Goal: Transaction & Acquisition: Book appointment/travel/reservation

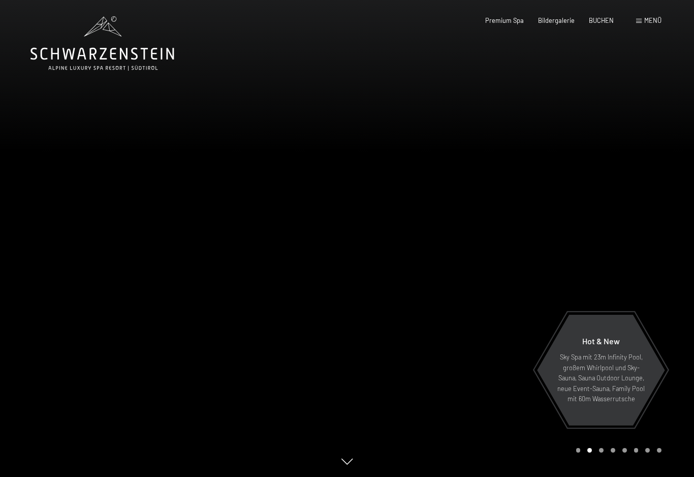
click at [606, 23] on div "BUCHEN" at bounding box center [601, 20] width 25 height 9
click at [607, 22] on span "BUCHEN" at bounding box center [601, 20] width 25 height 8
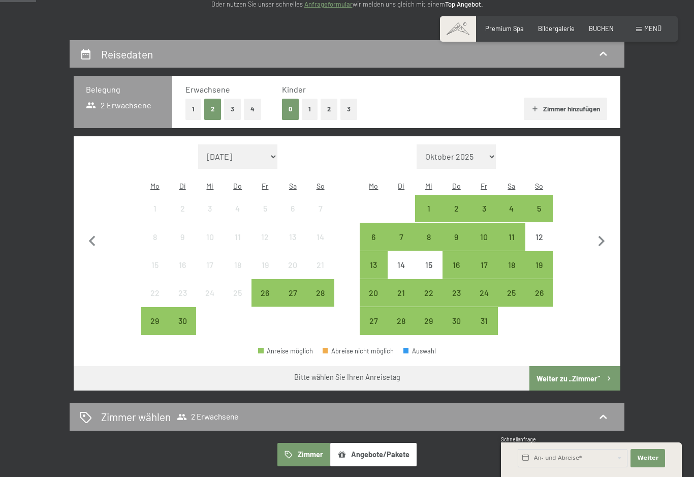
scroll to position [173, 0]
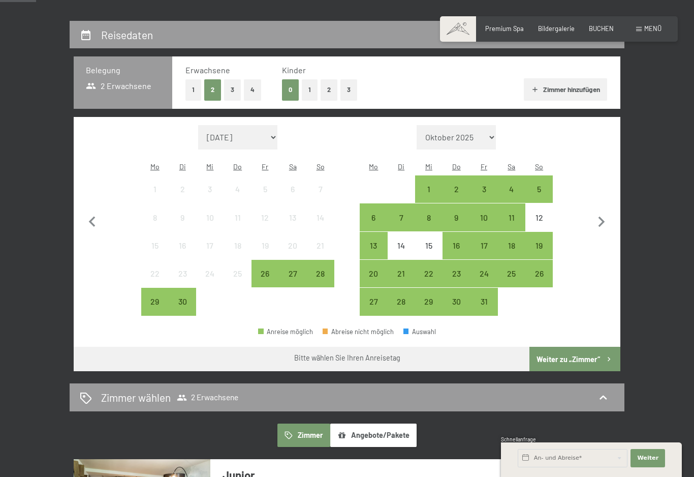
click at [600, 221] on icon "button" at bounding box center [601, 221] width 21 height 21
select select "2025-10-01"
select select "2025-11-01"
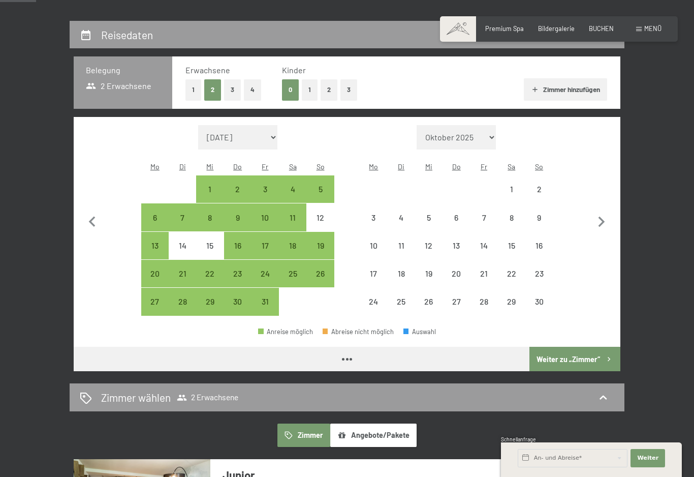
select select "2025-10-01"
select select "2025-11-01"
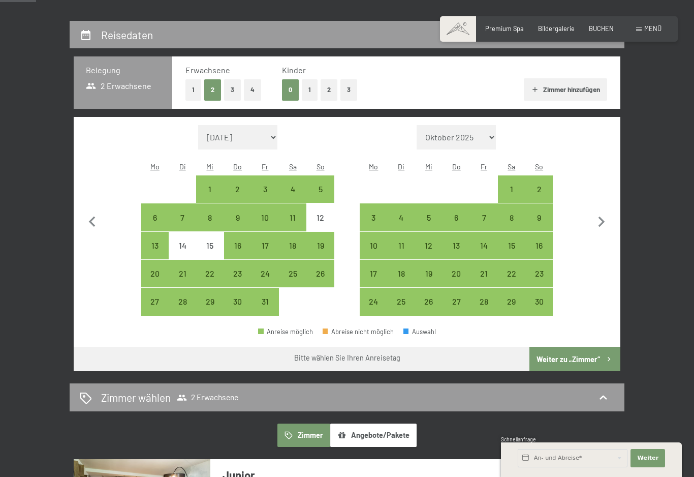
click at [603, 218] on icon "button" at bounding box center [602, 221] width 7 height 11
select select "2025-11-01"
select select "2025-12-01"
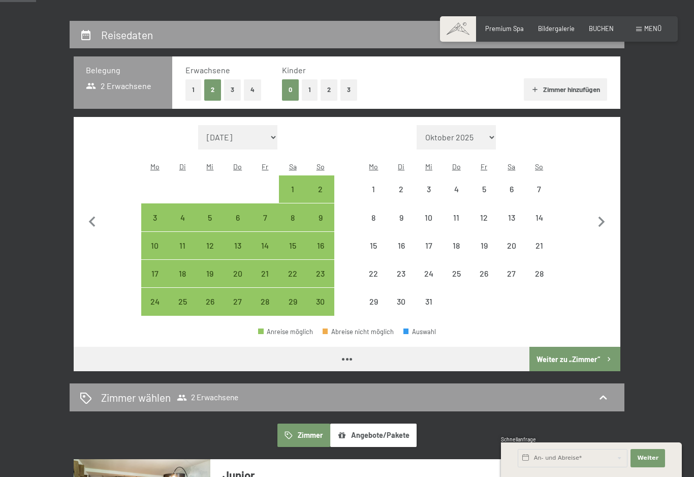
select select "2025-11-01"
select select "2025-12-01"
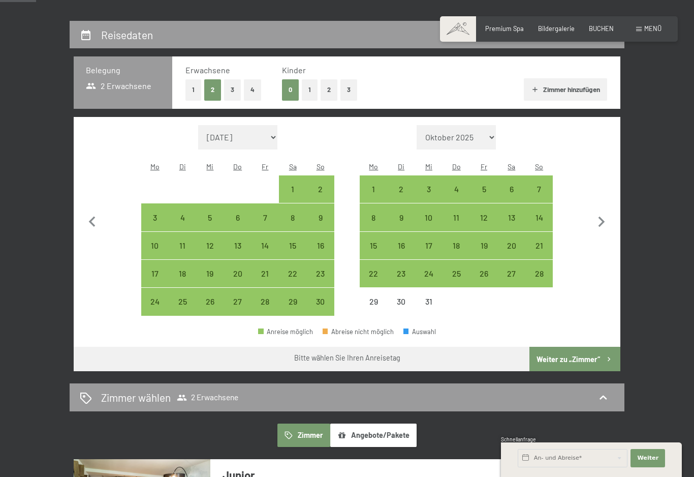
click at [513, 185] on div "6" at bounding box center [511, 197] width 25 height 25
select select "2025-11-01"
select select "2025-12-01"
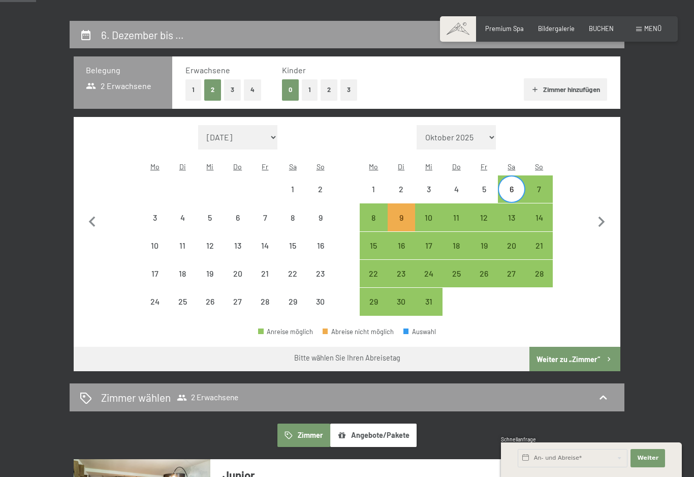
click at [545, 191] on div "7" at bounding box center [538, 197] width 25 height 25
select select "2025-11-01"
select select "2025-12-01"
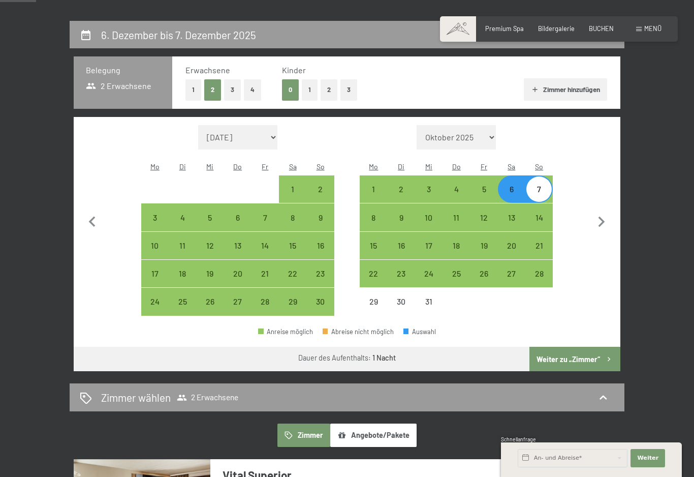
click at [586, 356] on button "Weiter zu „Zimmer“" at bounding box center [575, 359] width 91 height 24
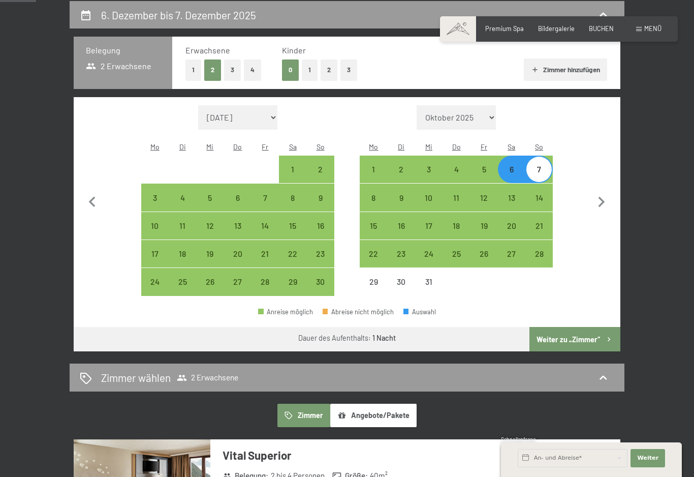
select select "2025-11-01"
select select "2025-12-01"
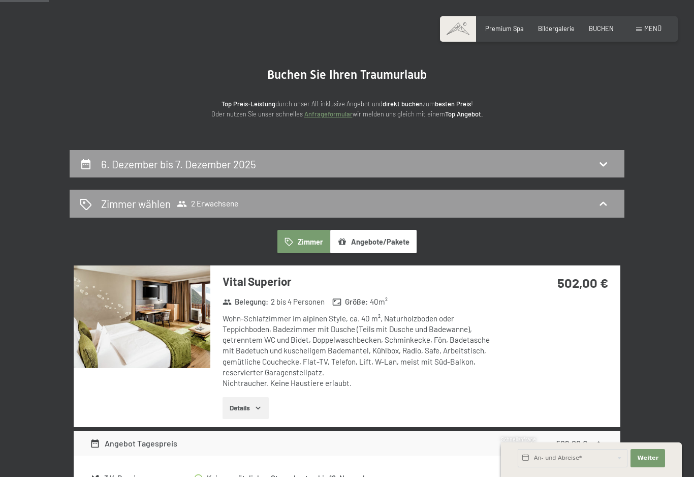
scroll to position [0, 0]
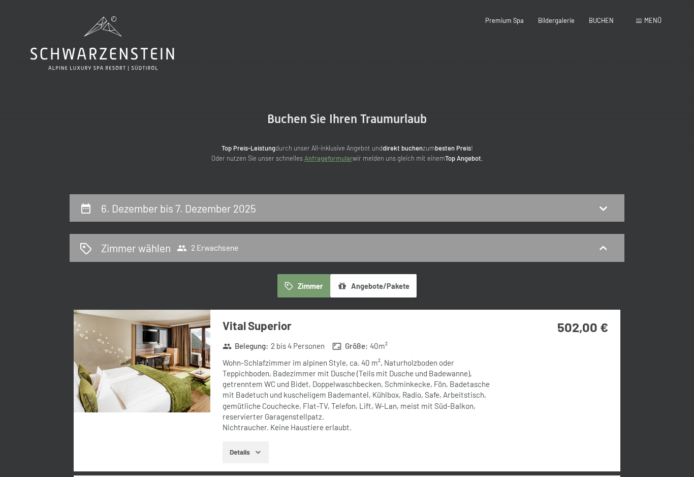
click at [157, 377] on img at bounding box center [142, 360] width 137 height 103
click at [250, 452] on button "Details" at bounding box center [246, 452] width 46 height 22
click at [259, 448] on icon "button" at bounding box center [258, 452] width 8 height 8
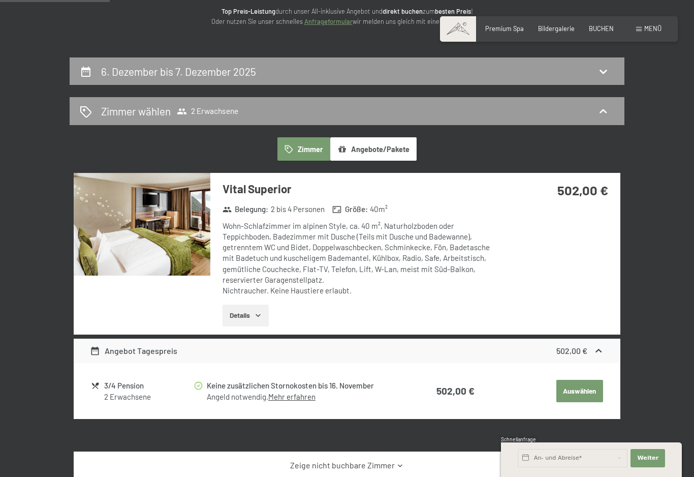
scroll to position [138, 0]
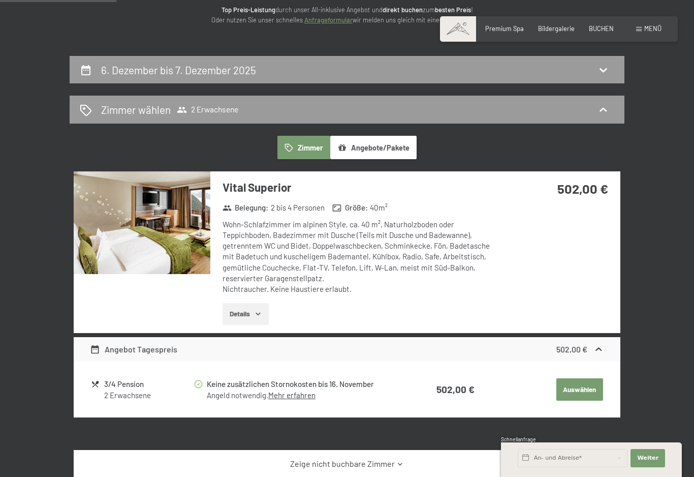
click at [257, 314] on icon "button" at bounding box center [258, 313] width 8 height 8
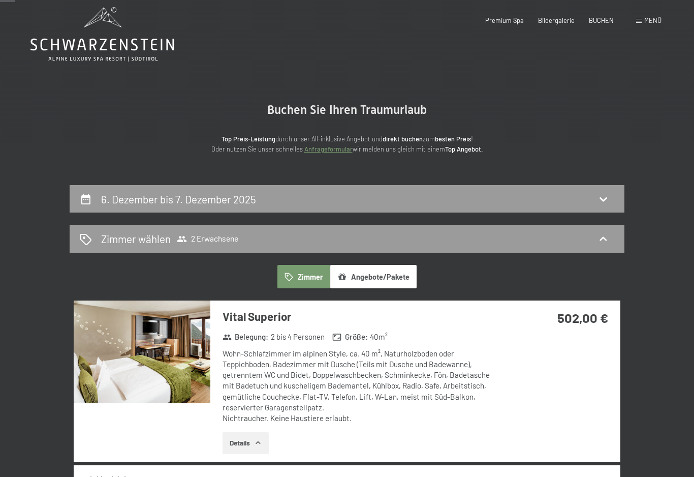
scroll to position [0, 0]
